Goal: Task Accomplishment & Management: Use online tool/utility

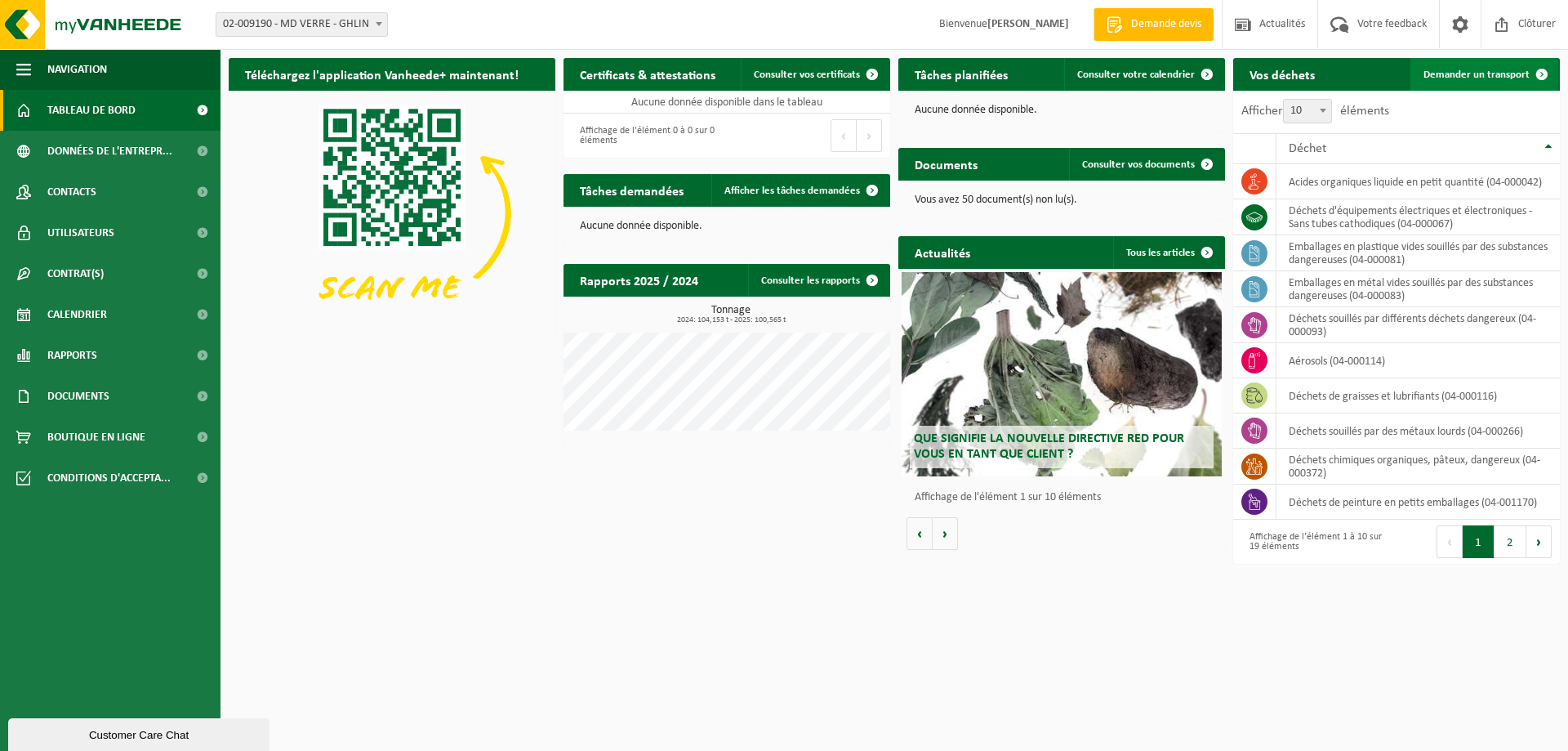
click at [1480, 75] on span "Demander un transport" at bounding box center [1477, 75] width 106 height 11
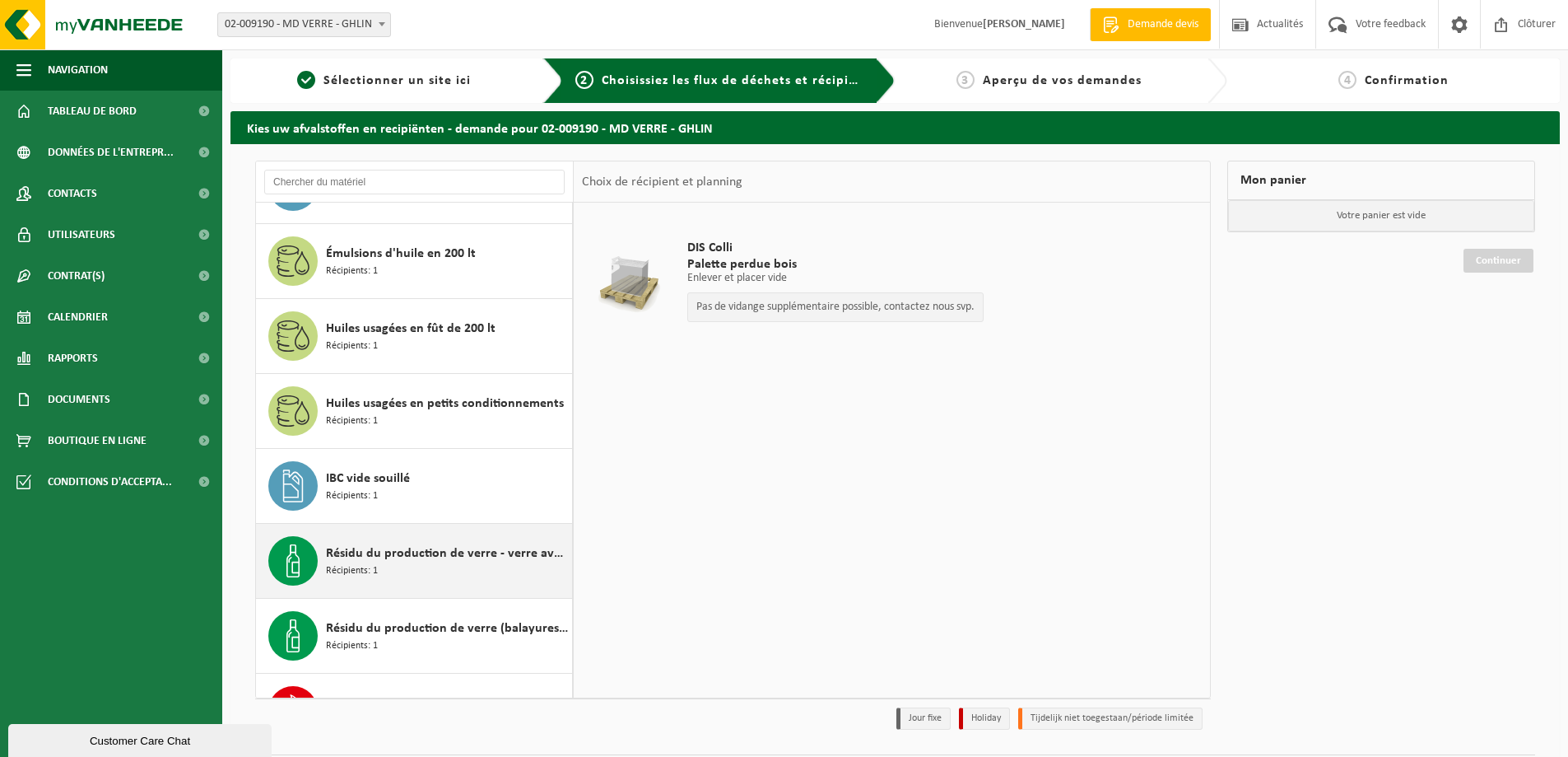
scroll to position [928, 0]
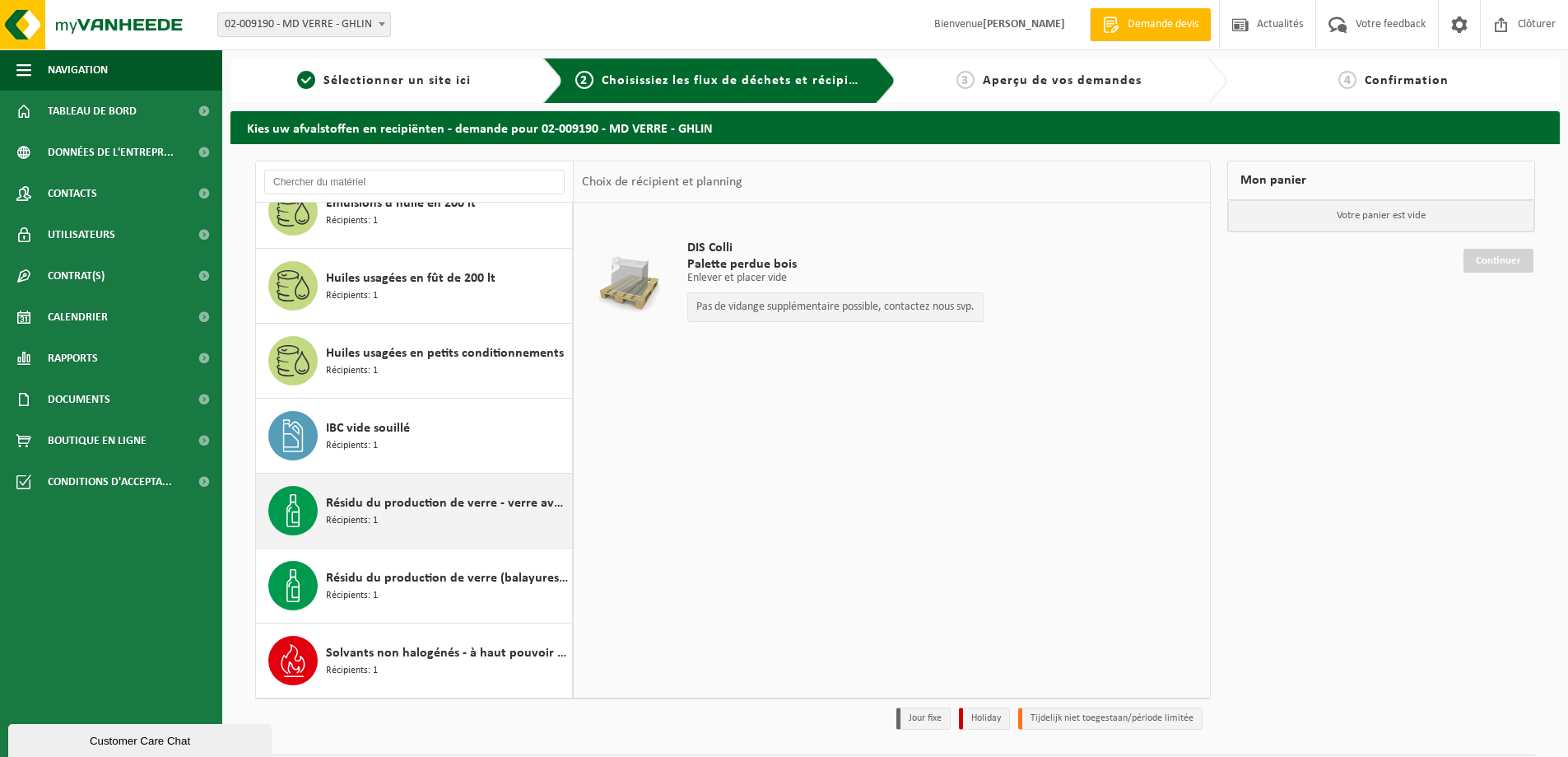
click at [473, 523] on div "Résidu du production de verre - verre avec fraction sableuse Récipients: 1" at bounding box center [447, 510] width 242 height 49
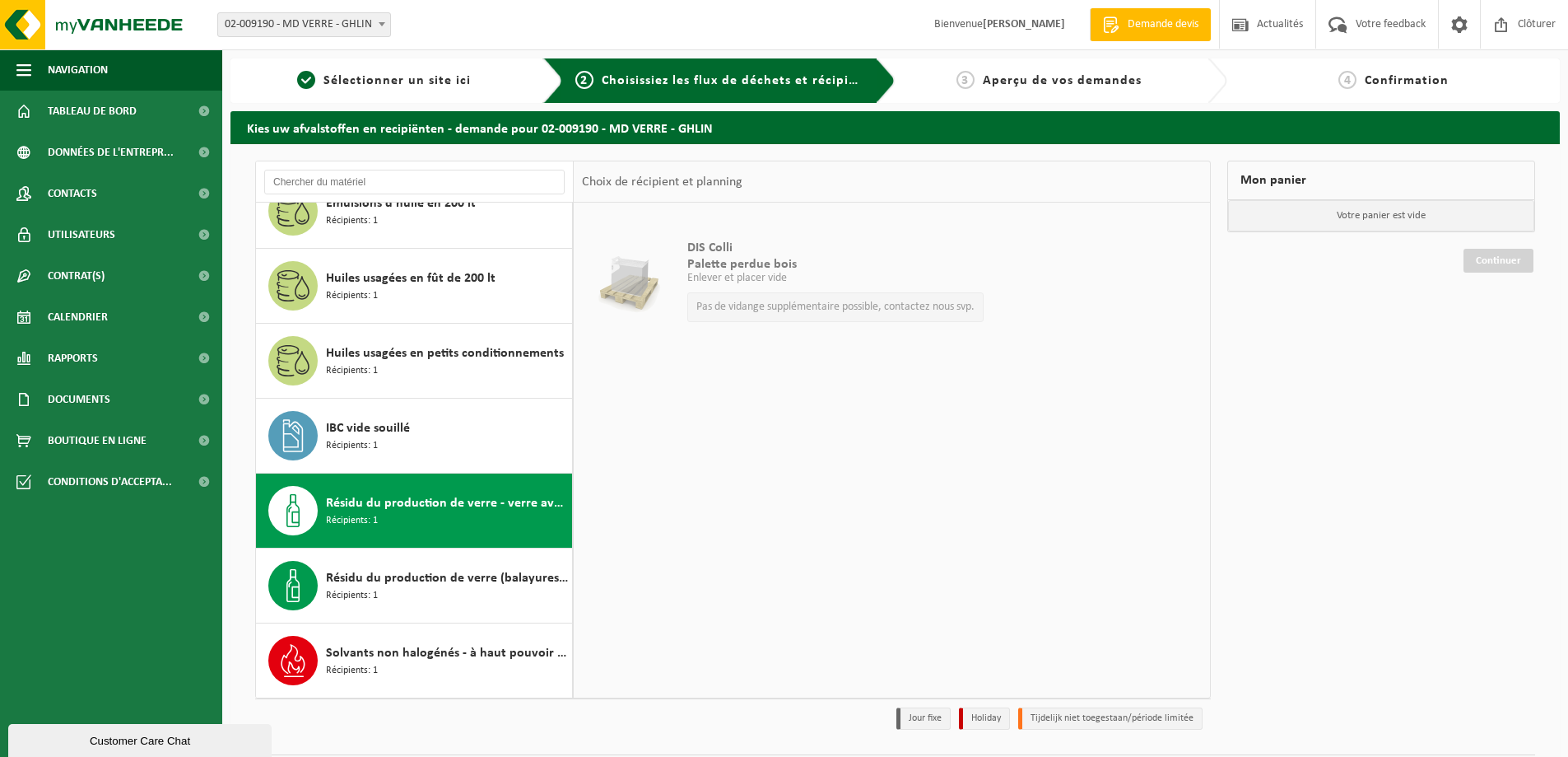
click at [499, 514] on div "Résidu du production de verre - verre avec fraction sableuse Récipients: 1" at bounding box center [447, 510] width 242 height 49
